Goal: Obtain resource: Download file/media

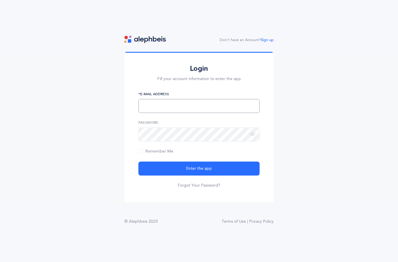
click at [232, 113] on input "text" at bounding box center [199, 106] width 121 height 14
type input "[EMAIL_ADDRESS][DOMAIN_NAME]"
click at [199, 176] on button "Enter the app" at bounding box center [199, 169] width 121 height 14
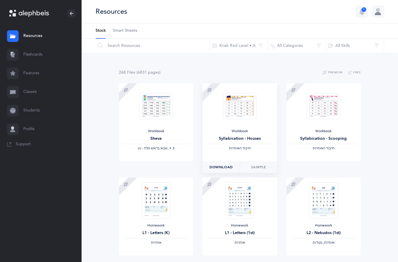
click at [227, 169] on span "Download" at bounding box center [221, 167] width 23 height 5
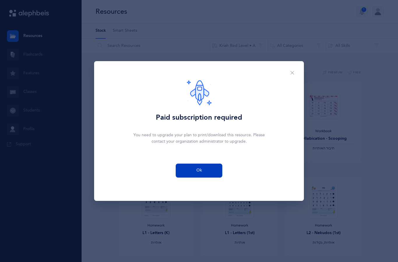
click at [211, 168] on button "Ok" at bounding box center [199, 171] width 47 height 14
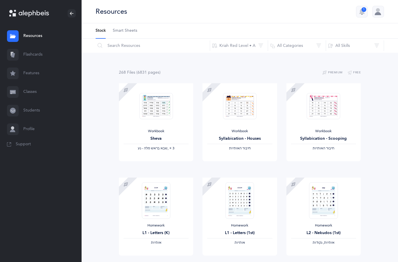
click at [37, 57] on link "Flashcards" at bounding box center [41, 54] width 82 height 19
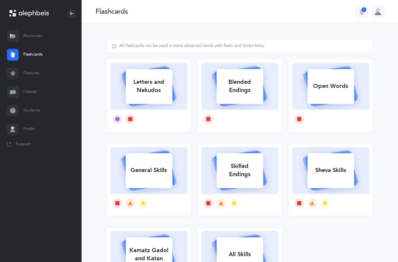
click at [139, 85] on div "Letters and Nekudos" at bounding box center [149, 86] width 47 height 23
select select
select select "single"
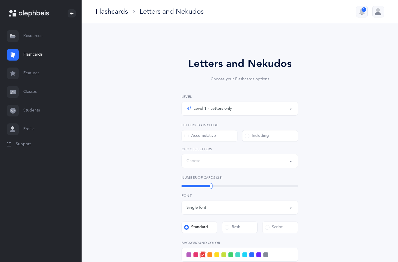
select select "27"
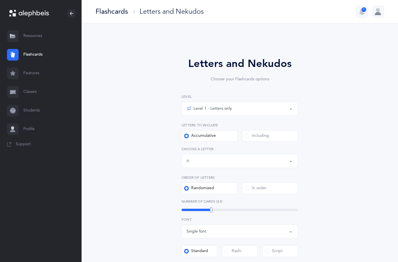
click at [236, 109] on div "Level 1 - Letters only" at bounding box center [240, 109] width 107 height 10
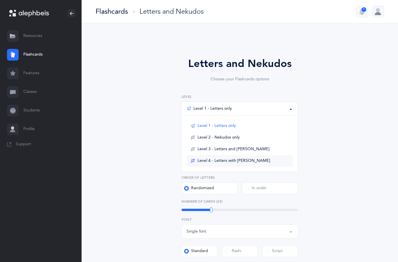
click at [227, 166] on link "Level 4 - Letters with Nekudos" at bounding box center [240, 161] width 107 height 12
select select "1"
select select "27"
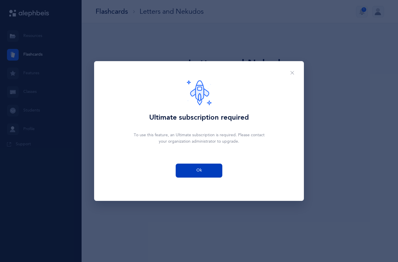
click at [204, 167] on button "Ok" at bounding box center [199, 171] width 47 height 14
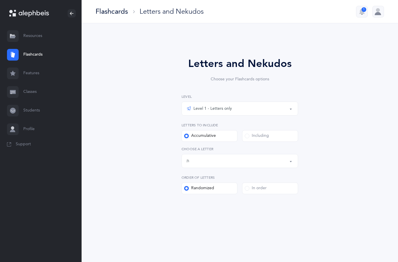
click at [45, 78] on link "Features" at bounding box center [41, 73] width 82 height 19
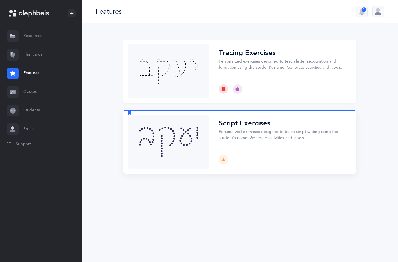
click at [202, 147] on button "Choose" at bounding box center [239, 142] width 233 height 64
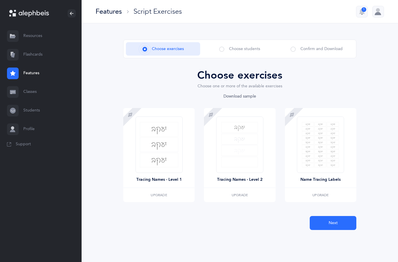
click at [33, 36] on link "Resources" at bounding box center [41, 36] width 82 height 19
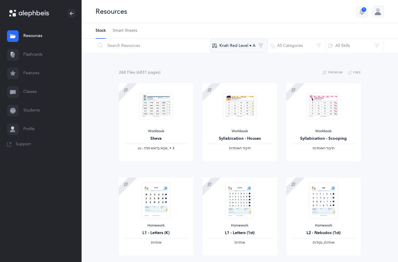
click at [263, 47] on button "Kriah Red Level • A" at bounding box center [239, 46] width 58 height 14
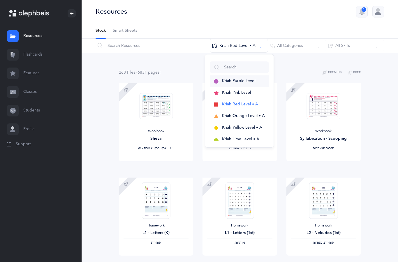
click at [246, 84] on button "Kriah Purple Level" at bounding box center [239, 82] width 59 height 12
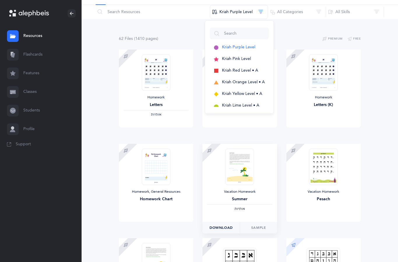
scroll to position [36, 0]
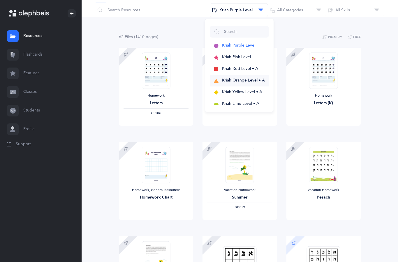
click at [243, 80] on span "Kriah Orange Level • A" at bounding box center [243, 80] width 43 height 5
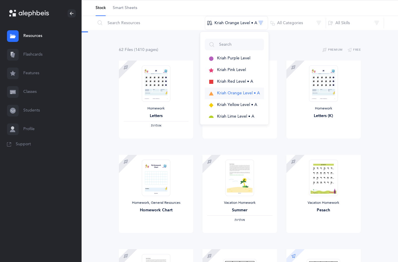
scroll to position [0, 0]
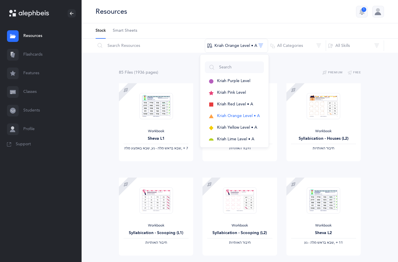
click at [115, 132] on div "Workbook Sheva L1 ‫שבא בראש מלה - נע, שבא באמצע מלה‬ ‪, + 7‬ Download Sample" at bounding box center [156, 130] width 84 height 94
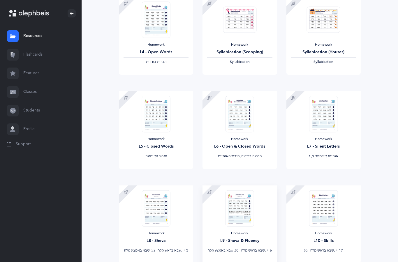
scroll to position [409, 0]
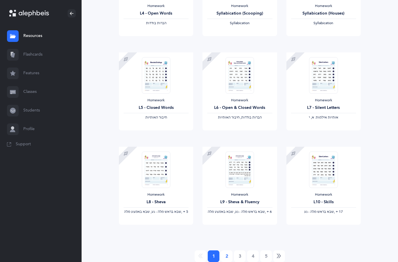
click at [227, 257] on link "2" at bounding box center [227, 257] width 12 height 12
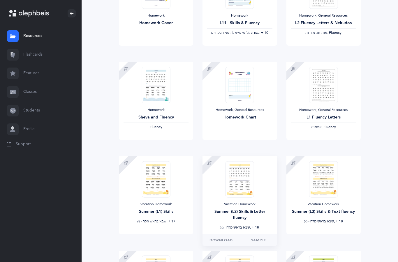
scroll to position [0, 0]
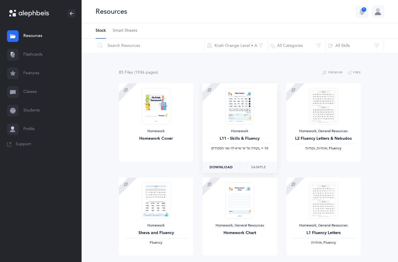
click at [225, 169] on span "Download" at bounding box center [221, 167] width 23 height 5
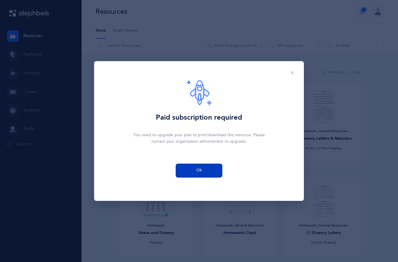
click at [200, 173] on span "Ok" at bounding box center [200, 171] width 6 height 6
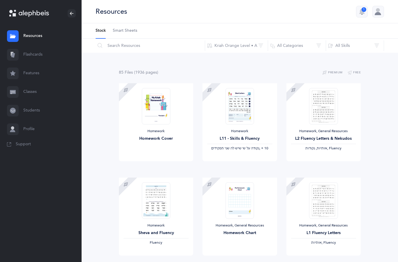
click at [129, 34] on link "Smart Sheets" at bounding box center [125, 30] width 24 height 15
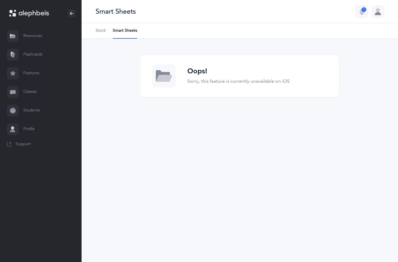
click at [98, 35] on link "Stock" at bounding box center [101, 30] width 10 height 15
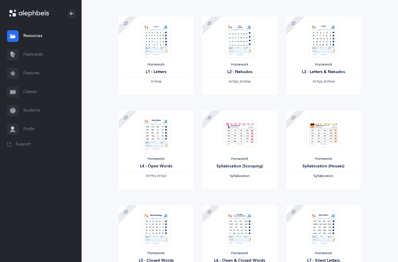
scroll to position [256, 0]
